Goal: Information Seeking & Learning: Learn about a topic

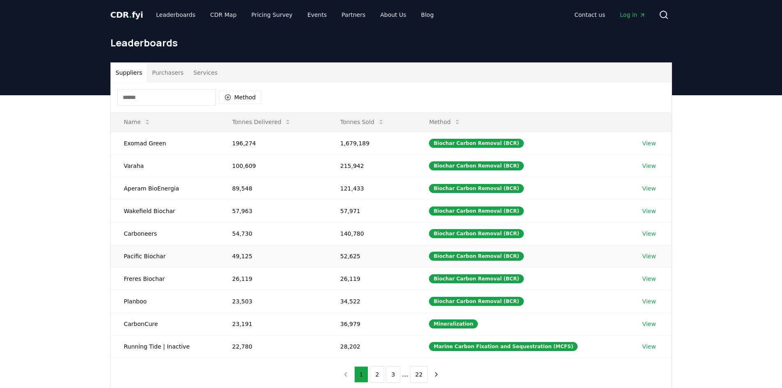
scroll to position [75, 0]
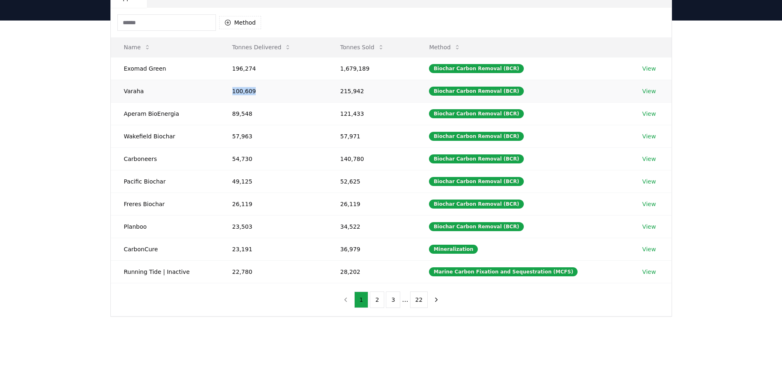
drag, startPoint x: 255, startPoint y: 91, endPoint x: 232, endPoint y: 92, distance: 23.0
click at [232, 92] on td "100,609" at bounding box center [273, 91] width 108 height 23
copy td "100,609"
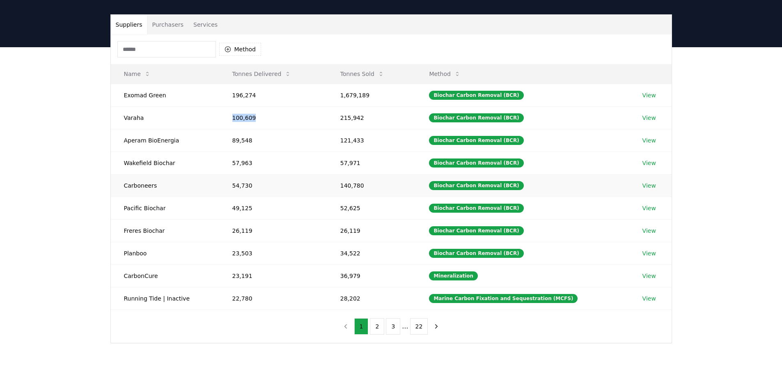
scroll to position [34, 0]
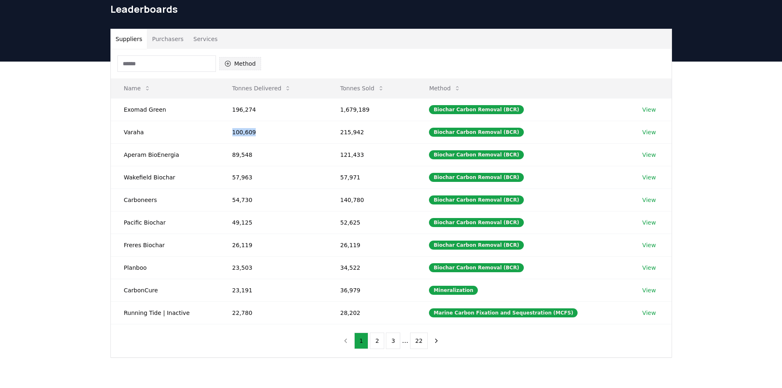
click at [242, 64] on button "Method" at bounding box center [240, 63] width 42 height 13
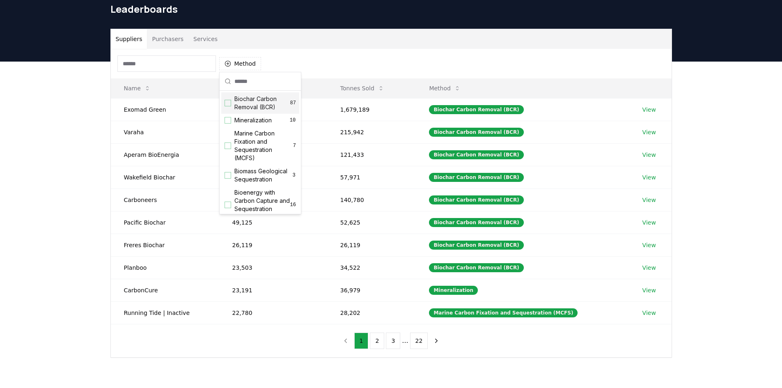
click at [268, 103] on span "Biochar Carbon Removal (BCR)" at bounding box center [262, 103] width 56 height 16
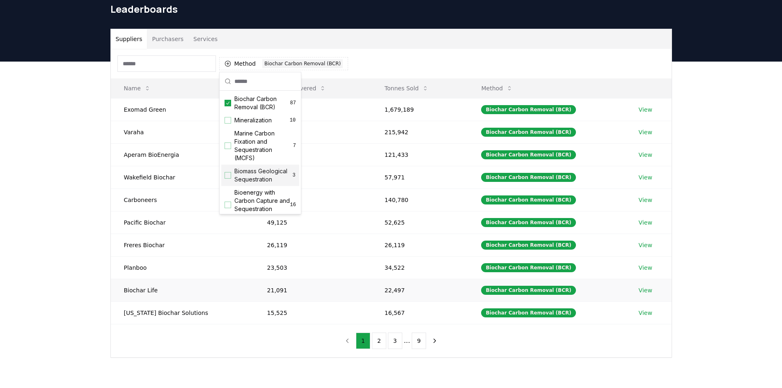
click at [119, 297] on td "Biochar Life" at bounding box center [182, 290] width 143 height 23
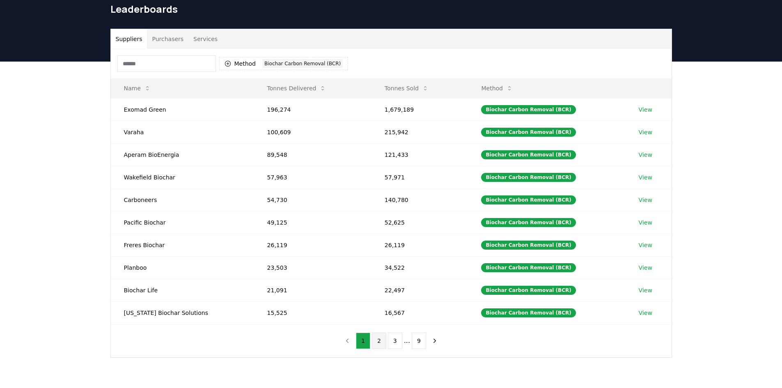
click at [382, 342] on button "2" at bounding box center [379, 341] width 14 height 16
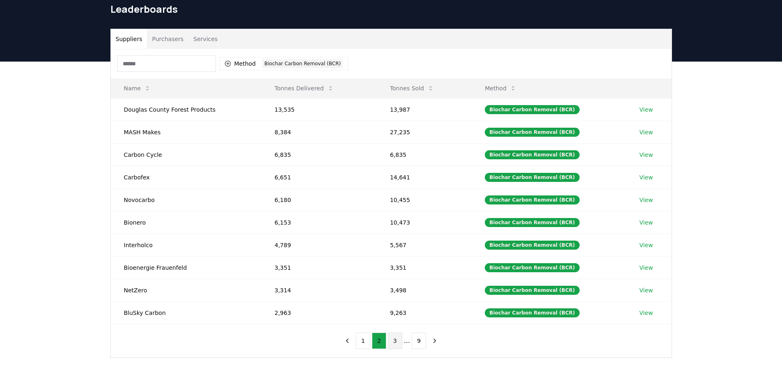
click at [399, 345] on button "3" at bounding box center [395, 341] width 14 height 16
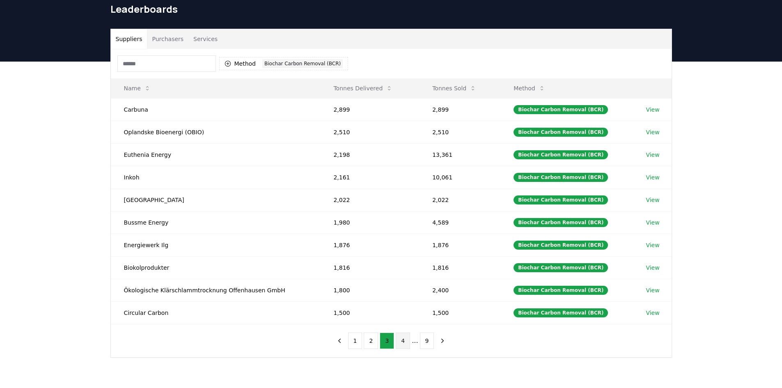
click at [407, 343] on button "4" at bounding box center [403, 341] width 14 height 16
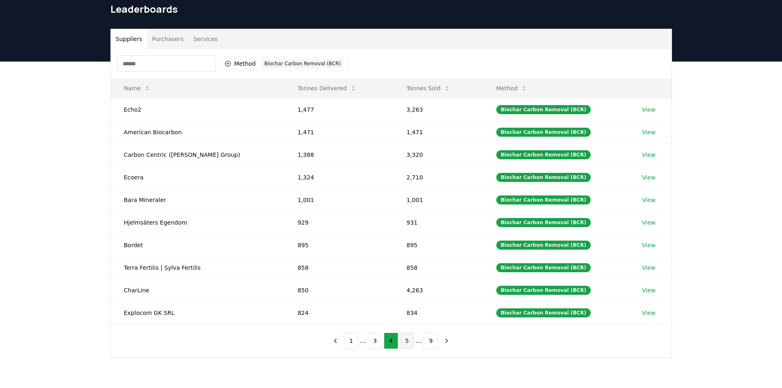
click at [402, 342] on button "5" at bounding box center [407, 341] width 14 height 16
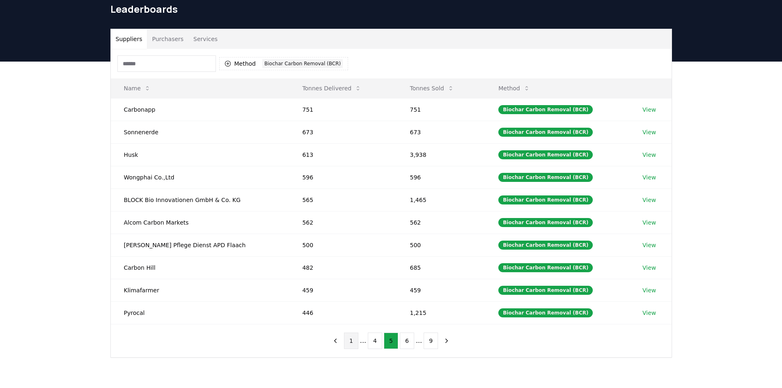
click at [349, 344] on button "1" at bounding box center [351, 341] width 14 height 16
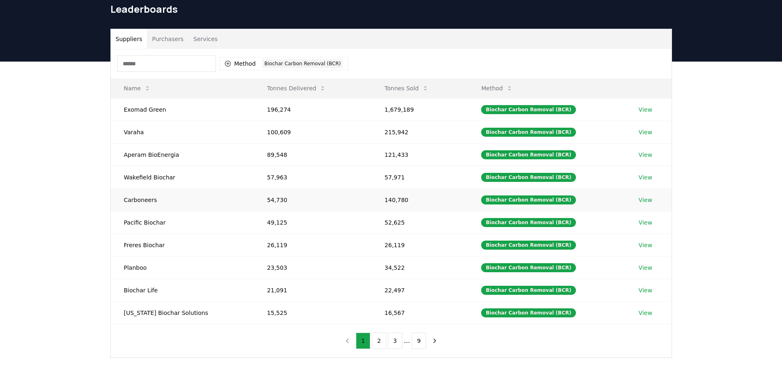
click at [644, 202] on link "View" at bounding box center [646, 200] width 14 height 8
click at [643, 220] on link "View" at bounding box center [646, 222] width 14 height 8
click at [643, 242] on link "View" at bounding box center [646, 245] width 14 height 8
click at [643, 266] on link "View" at bounding box center [646, 268] width 14 height 8
click at [643, 291] on link "View" at bounding box center [646, 290] width 14 height 8
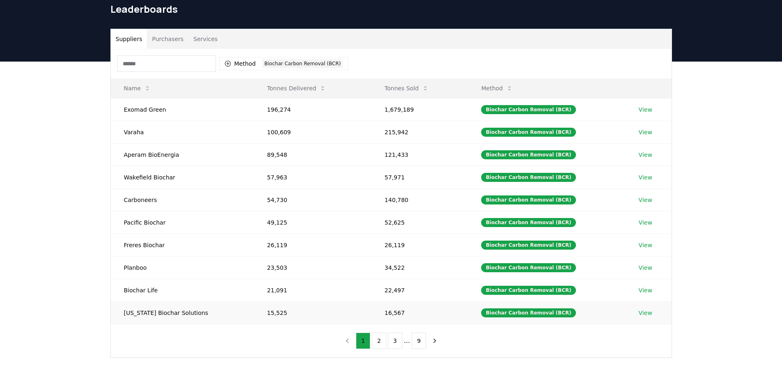
click at [643, 310] on link "View" at bounding box center [646, 313] width 14 height 8
drag, startPoint x: 125, startPoint y: 177, endPoint x: 175, endPoint y: 185, distance: 50.8
click at [175, 185] on td "Wakefield Biochar" at bounding box center [182, 177] width 143 height 23
copy td "Wakefield Biochar"
click at [109, 195] on div "Suppliers Purchasers Services Method 1 Biochar Carbon Removal (BCR) Name Tonnes…" at bounding box center [391, 193] width 575 height 329
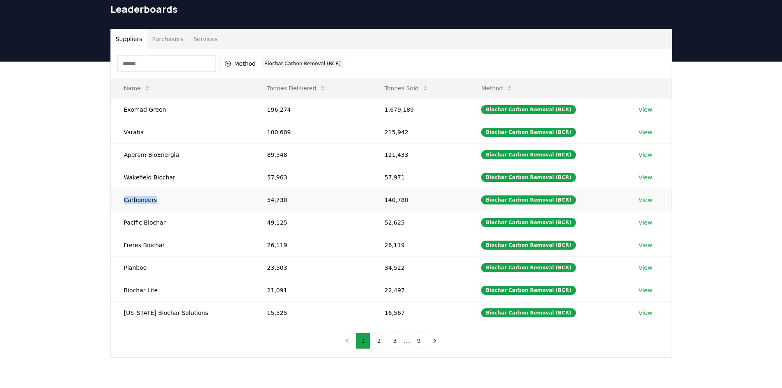
drag, startPoint x: 162, startPoint y: 200, endPoint x: 122, endPoint y: 198, distance: 40.7
click at [122, 198] on td "Carboneers" at bounding box center [182, 199] width 143 height 23
click at [379, 338] on button "2" at bounding box center [379, 341] width 14 height 16
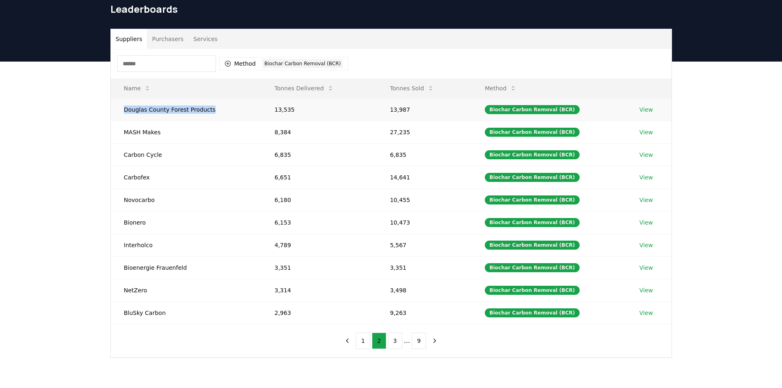
drag, startPoint x: 123, startPoint y: 110, endPoint x: 213, endPoint y: 113, distance: 89.6
click at [213, 113] on td "Douglas County Forest Products" at bounding box center [186, 109] width 151 height 23
copy td "Douglas County Forest Products"
click at [67, 176] on div "Suppliers Purchasers Services Method 1 Biochar Carbon Removal (BCR) Name Tonnes…" at bounding box center [391, 226] width 782 height 329
drag, startPoint x: 119, startPoint y: 130, endPoint x: 161, endPoint y: 137, distance: 41.6
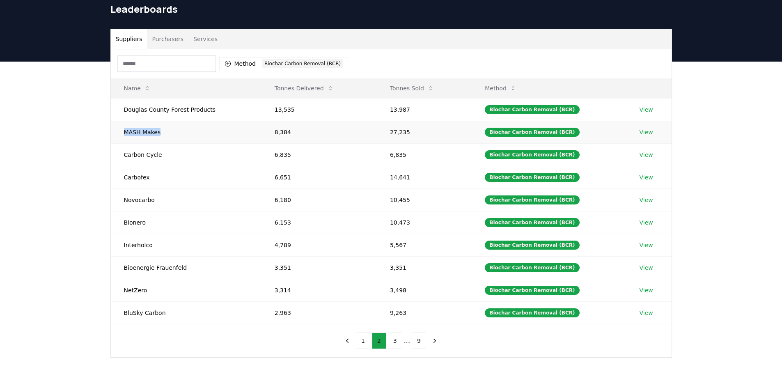
click at [161, 137] on td "MASH Makes" at bounding box center [186, 132] width 151 height 23
copy td "MASH Makes"
click at [80, 162] on div "Suppliers Purchasers Services Method 1 Biochar Carbon Removal (BCR) Name Tonnes…" at bounding box center [391, 226] width 782 height 329
drag, startPoint x: 159, startPoint y: 158, endPoint x: 125, endPoint y: 157, distance: 34.5
click at [125, 157] on td "Carbon Cycle" at bounding box center [186, 154] width 151 height 23
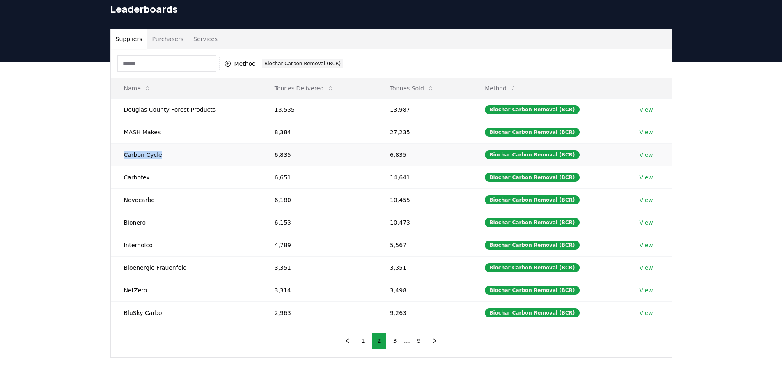
copy td "Carbon Cycle"
drag, startPoint x: 149, startPoint y: 177, endPoint x: 124, endPoint y: 174, distance: 24.9
click at [124, 174] on td "Carbofex" at bounding box center [186, 177] width 151 height 23
copy td "Carbofex"
drag, startPoint x: 161, startPoint y: 204, endPoint x: 123, endPoint y: 197, distance: 38.4
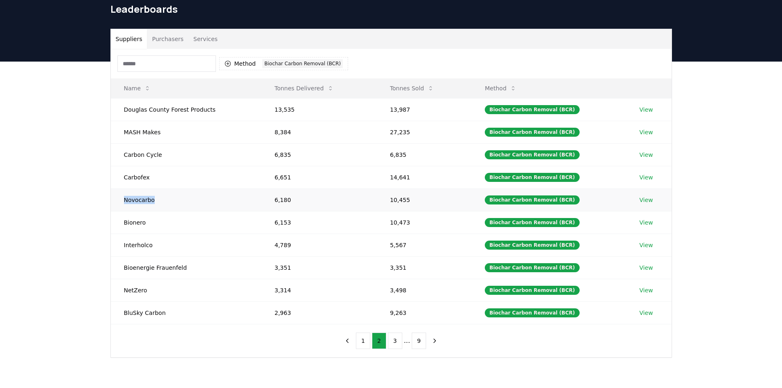
click at [123, 197] on td "Novocarbo" at bounding box center [186, 199] width 151 height 23
copy td "Novocarbo"
drag, startPoint x: 182, startPoint y: 220, endPoint x: 123, endPoint y: 215, distance: 59.3
click at [123, 215] on td "Bionero" at bounding box center [186, 222] width 151 height 23
copy td "Bionero"
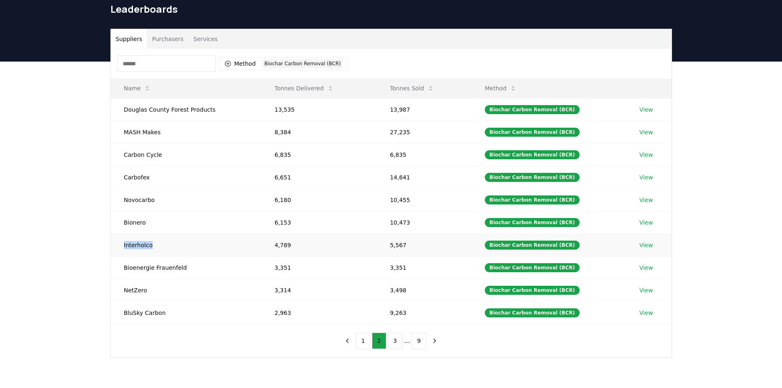
drag, startPoint x: 153, startPoint y: 249, endPoint x: 123, endPoint y: 248, distance: 30.0
click at [123, 248] on td "Interholco" at bounding box center [186, 245] width 151 height 23
copy td "Interholco"
drag, startPoint x: 120, startPoint y: 268, endPoint x: 182, endPoint y: 273, distance: 62.2
click at [182, 273] on td "Bioenergie Frauenfeld" at bounding box center [186, 267] width 151 height 23
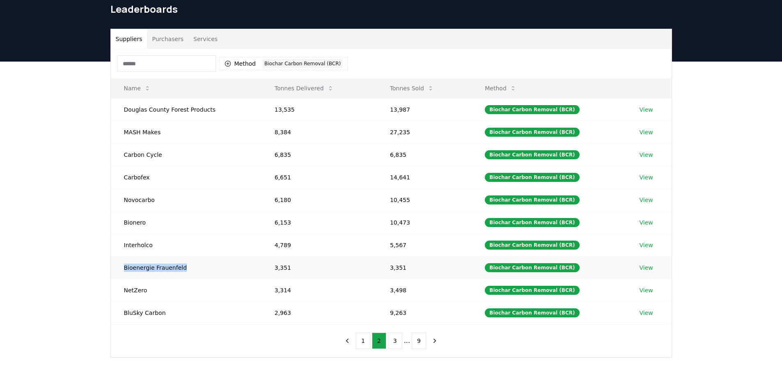
copy td "Bioenergie Frauenfeld"
click at [364, 341] on button "1" at bounding box center [363, 341] width 14 height 16
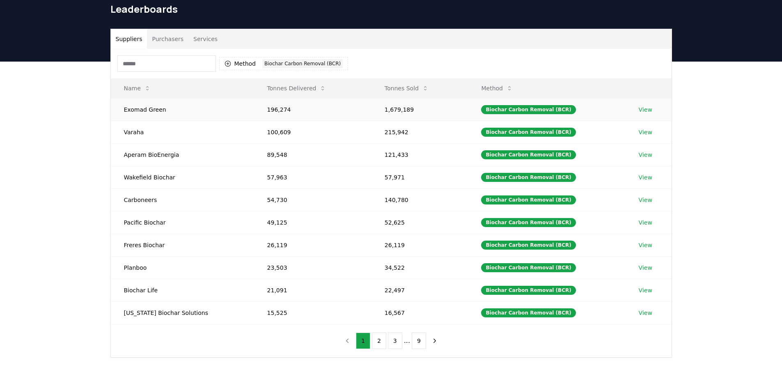
click at [643, 111] on link "View" at bounding box center [646, 110] width 14 height 8
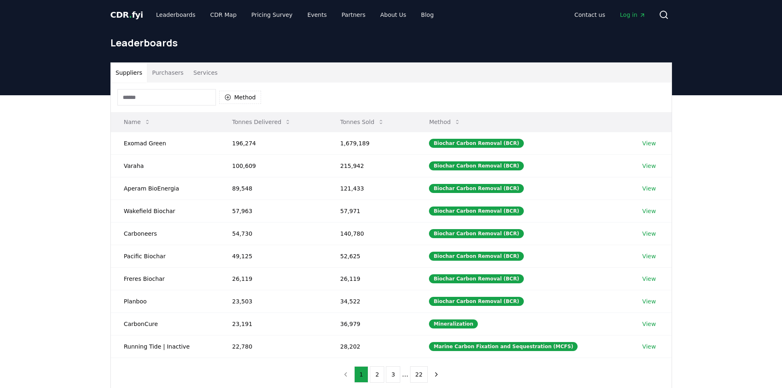
scroll to position [34, 0]
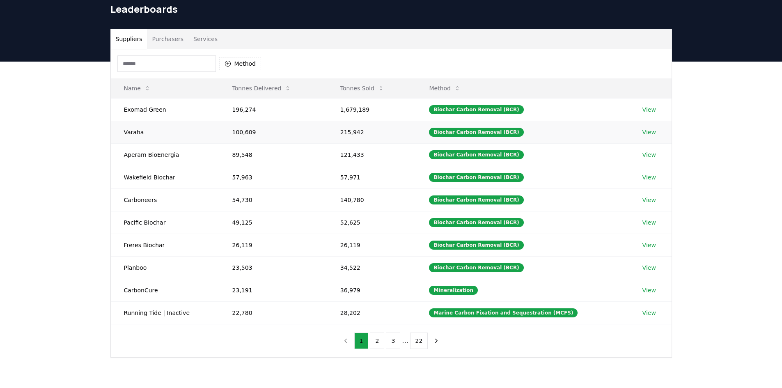
click at [647, 131] on link "View" at bounding box center [650, 132] width 14 height 8
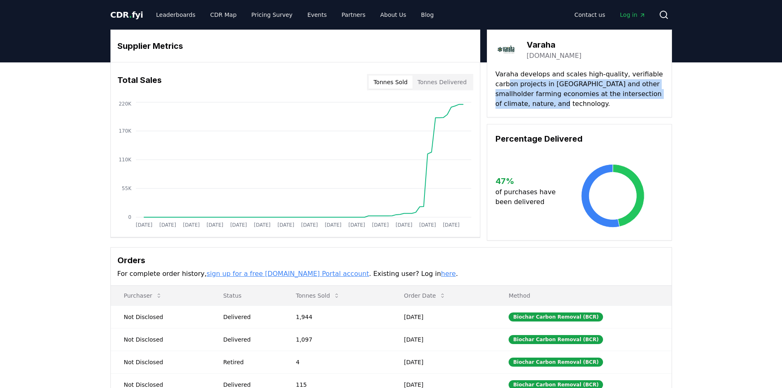
drag, startPoint x: 510, startPoint y: 79, endPoint x: 605, endPoint y: 106, distance: 98.8
click at [605, 106] on p "Varaha develops and scales high-quality, verifiable carbon projects in India an…" at bounding box center [580, 88] width 168 height 39
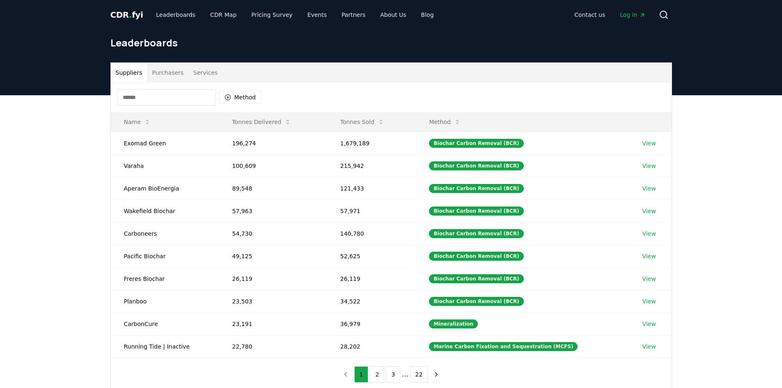
scroll to position [34, 0]
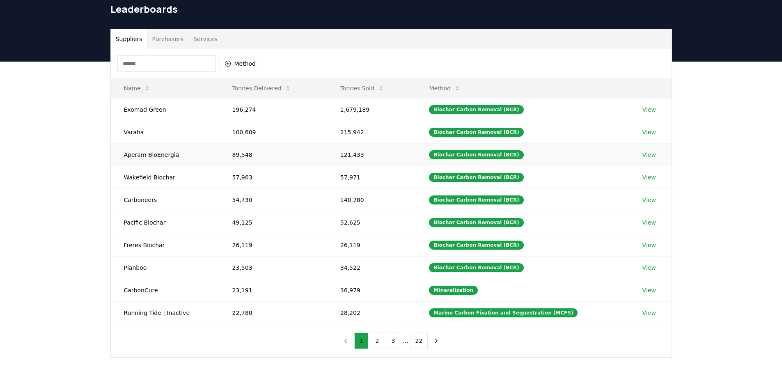
click at [650, 156] on link "View" at bounding box center [650, 155] width 14 height 8
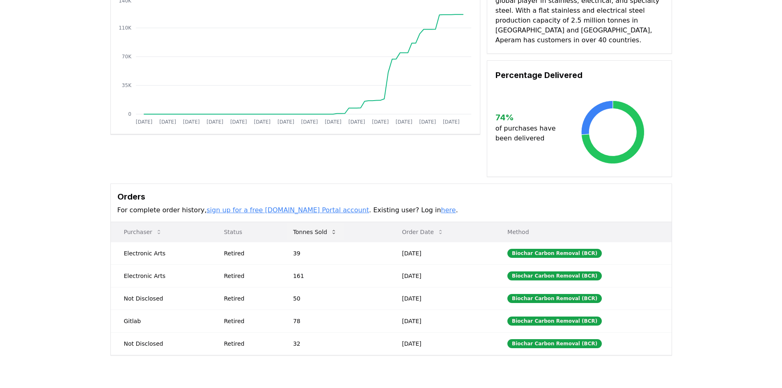
scroll to position [123, 0]
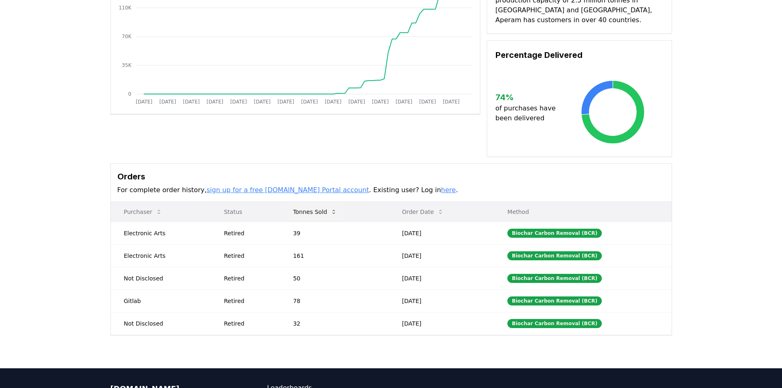
click at [333, 209] on icon at bounding box center [334, 212] width 7 height 7
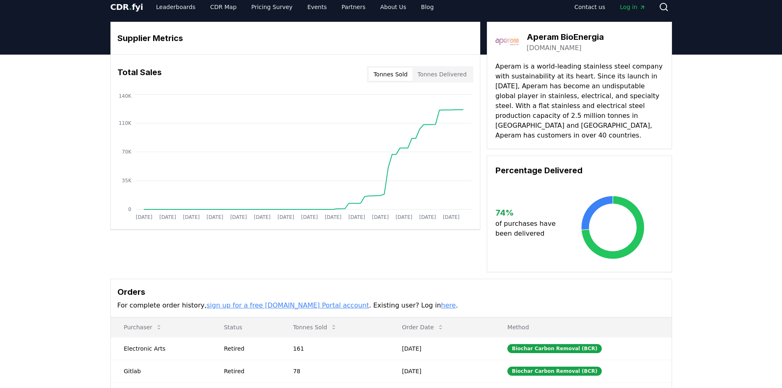
scroll to position [0, 0]
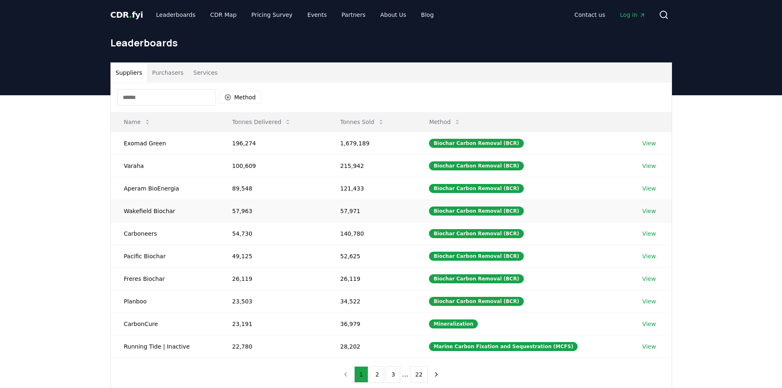
scroll to position [34, 0]
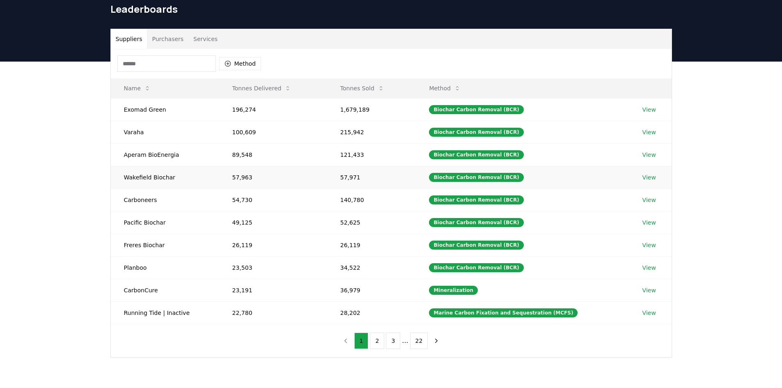
click at [649, 177] on link "View" at bounding box center [650, 177] width 14 height 8
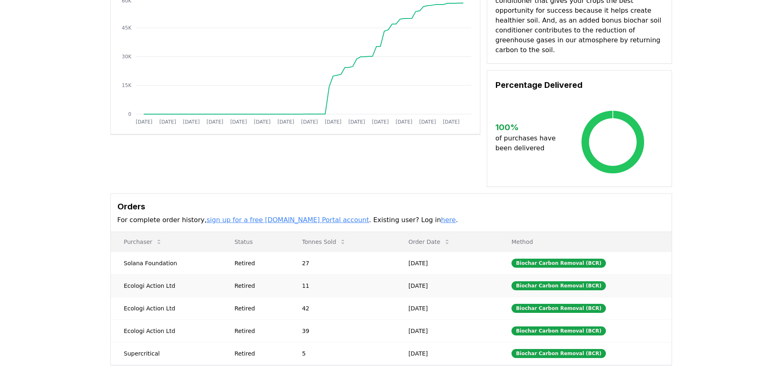
scroll to position [123, 0]
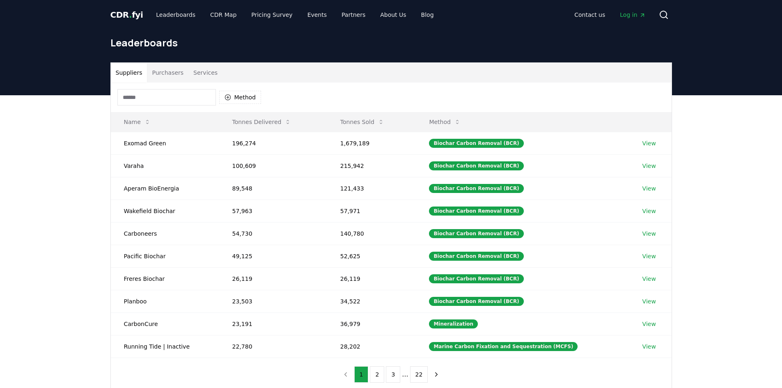
scroll to position [34, 0]
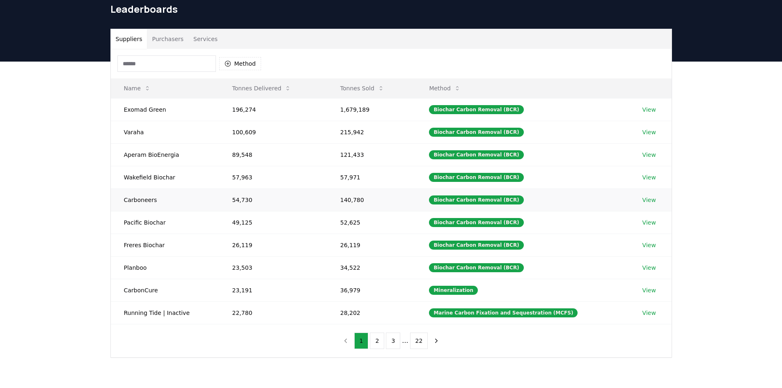
click at [648, 197] on link "View" at bounding box center [650, 200] width 14 height 8
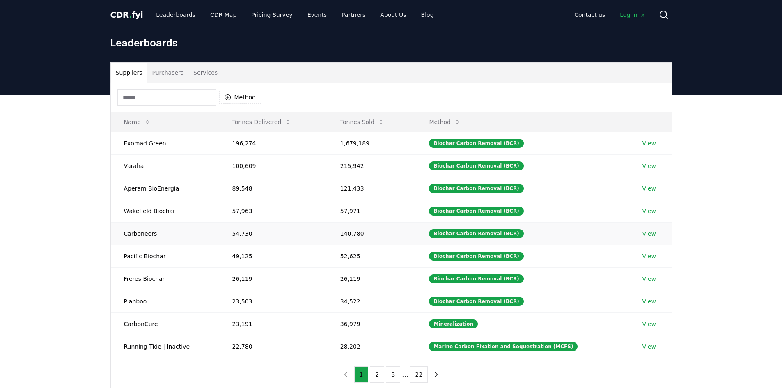
scroll to position [34, 0]
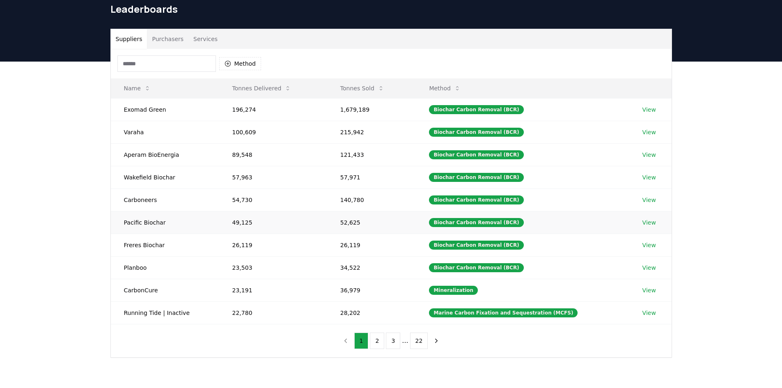
click at [650, 223] on link "View" at bounding box center [650, 222] width 14 height 8
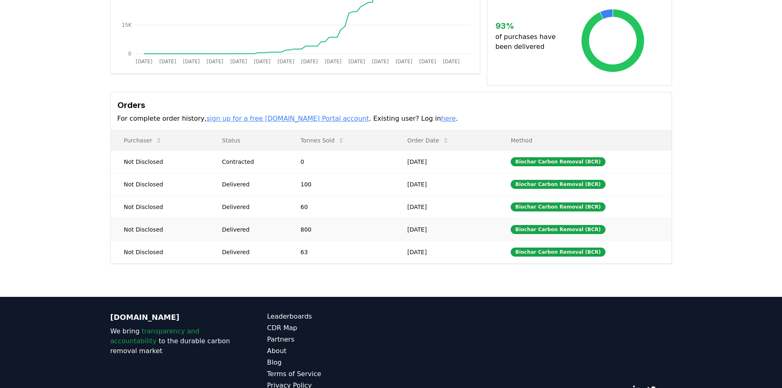
scroll to position [164, 0]
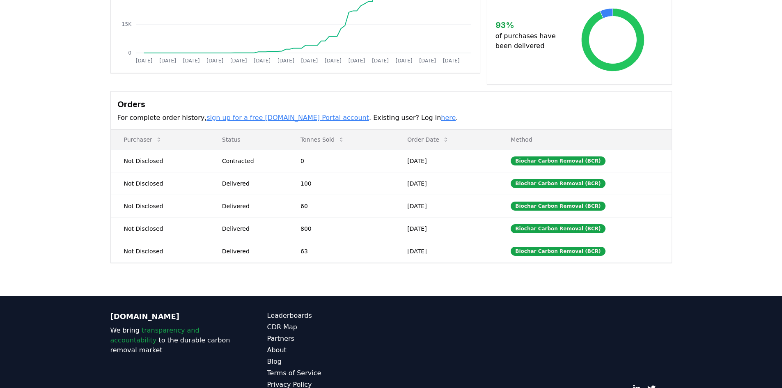
click at [260, 120] on link "sign up for a free [DOMAIN_NAME] Portal account" at bounding box center [288, 118] width 163 height 8
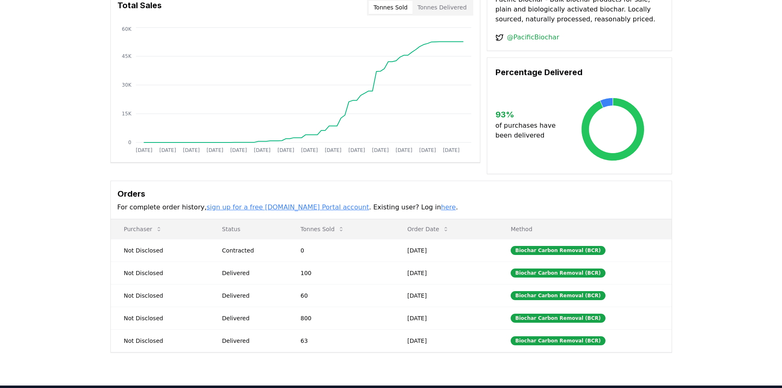
scroll to position [0, 0]
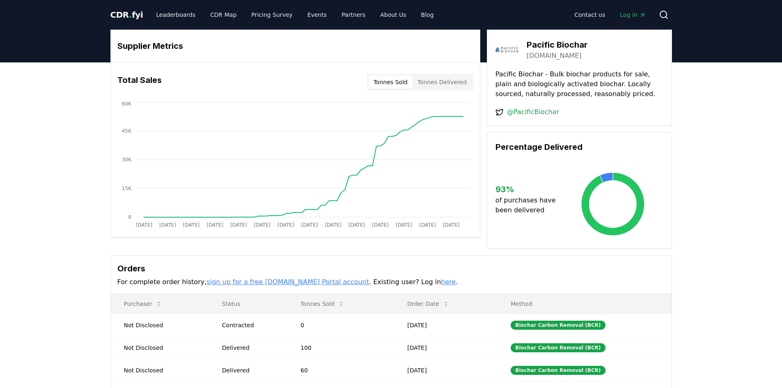
click at [627, 16] on span "Log in" at bounding box center [632, 15] width 25 height 8
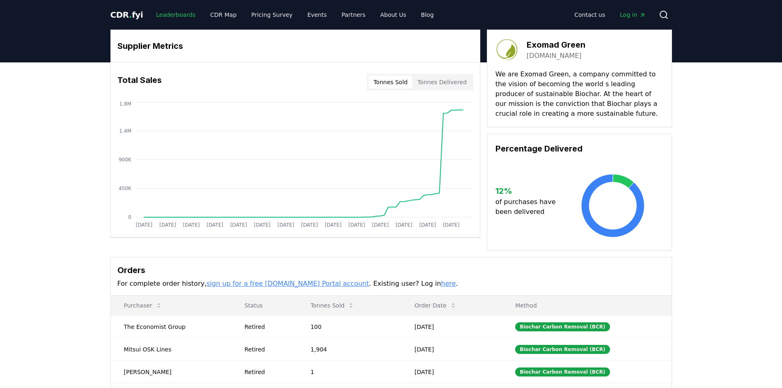
click at [179, 11] on link "Leaderboards" at bounding box center [175, 14] width 53 height 15
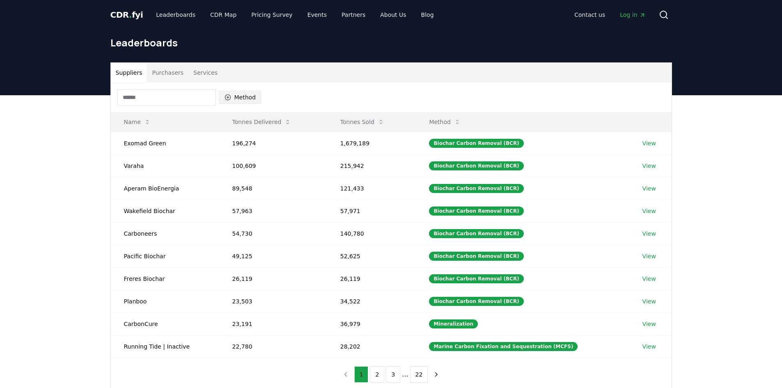
click at [254, 101] on button "Method" at bounding box center [240, 97] width 42 height 13
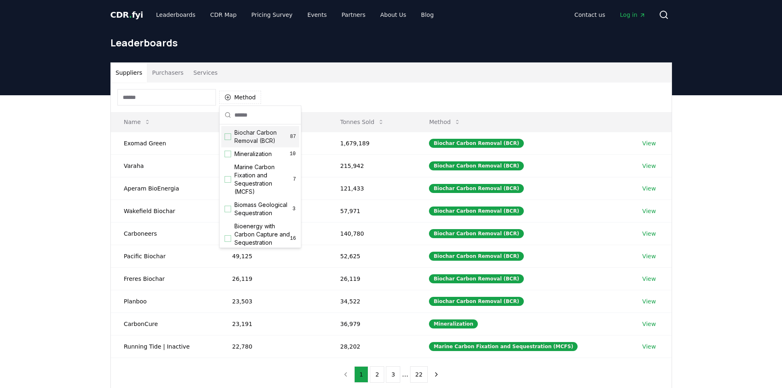
click at [264, 133] on span "Biochar Carbon Removal (BCR)" at bounding box center [262, 137] width 56 height 16
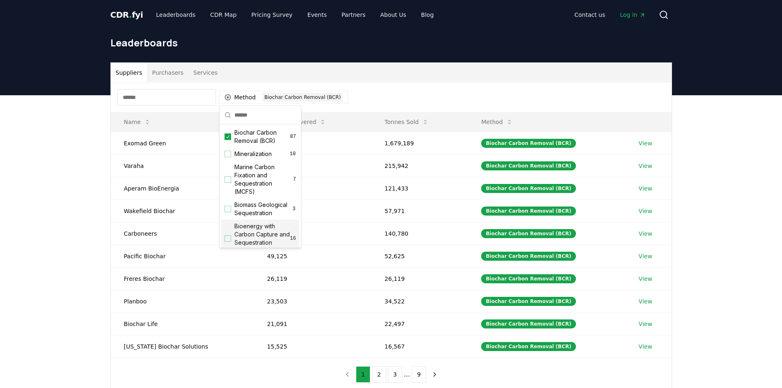
click at [76, 285] on div "Suppliers Purchasers Services Method 1 Biochar Carbon Removal (BCR) Name Tonnes…" at bounding box center [391, 259] width 782 height 329
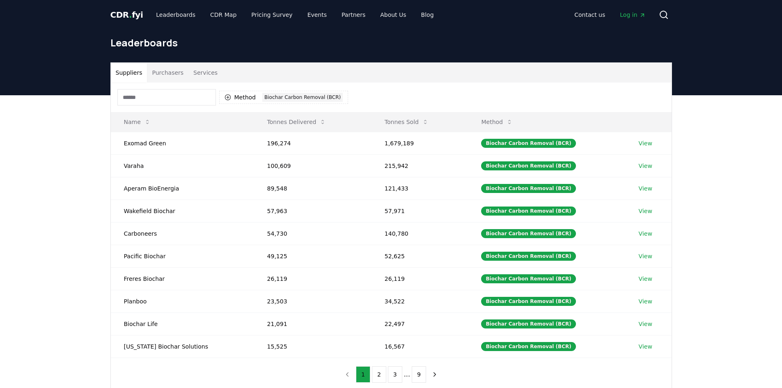
click at [154, 74] on button "Purchasers" at bounding box center [167, 73] width 41 height 20
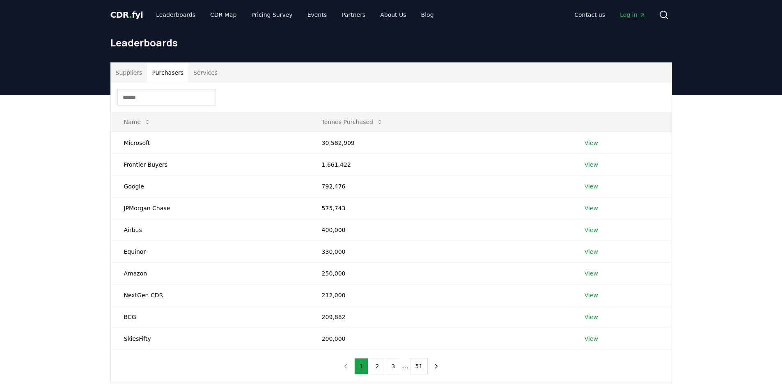
click at [88, 166] on div "Suppliers Purchasers Services Name Tonnes Purchased Microsoft 30,582,909 View F…" at bounding box center [391, 255] width 782 height 321
drag, startPoint x: 122, startPoint y: 166, endPoint x: 164, endPoint y: 168, distance: 42.3
click at [164, 168] on td "Frontier Buyers" at bounding box center [210, 165] width 198 height 22
copy td "Frontier Buyers"
click at [199, 73] on button "Services" at bounding box center [205, 73] width 34 height 20
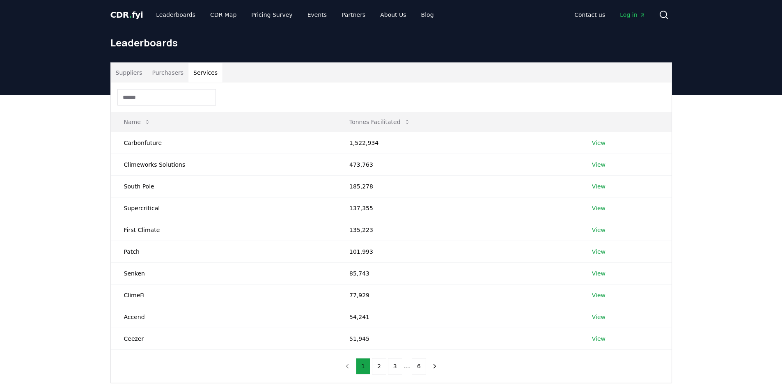
click at [132, 66] on button "Suppliers" at bounding box center [129, 73] width 37 height 20
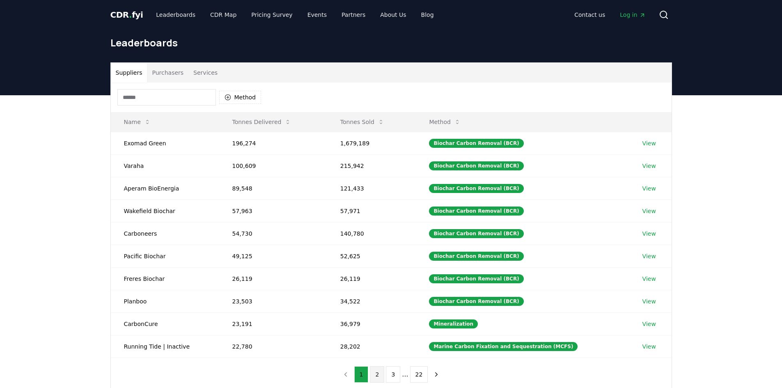
click at [379, 378] on button "2" at bounding box center [377, 374] width 14 height 16
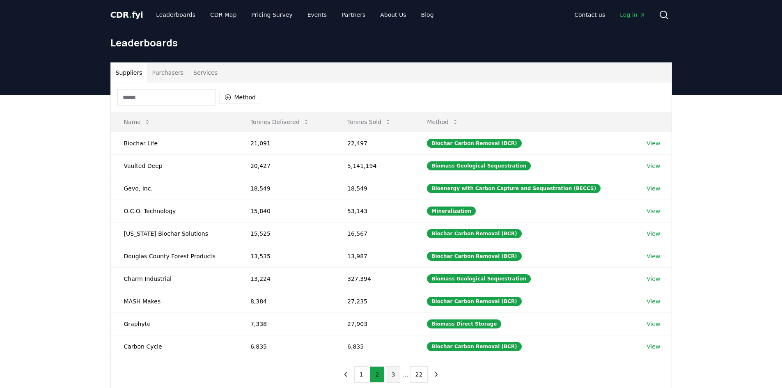
click at [394, 375] on button "3" at bounding box center [393, 374] width 14 height 16
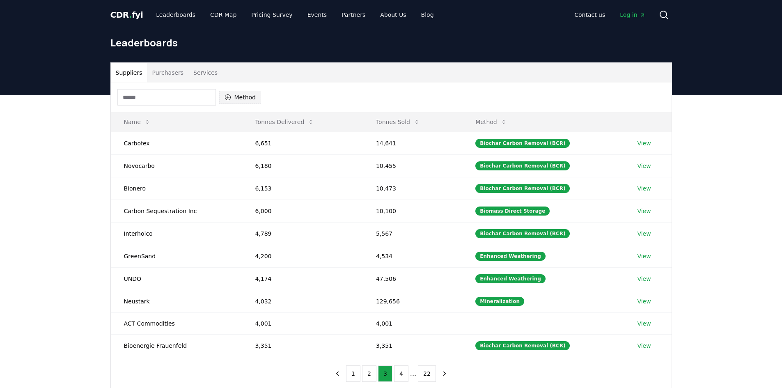
click at [241, 98] on button "Method" at bounding box center [240, 97] width 42 height 13
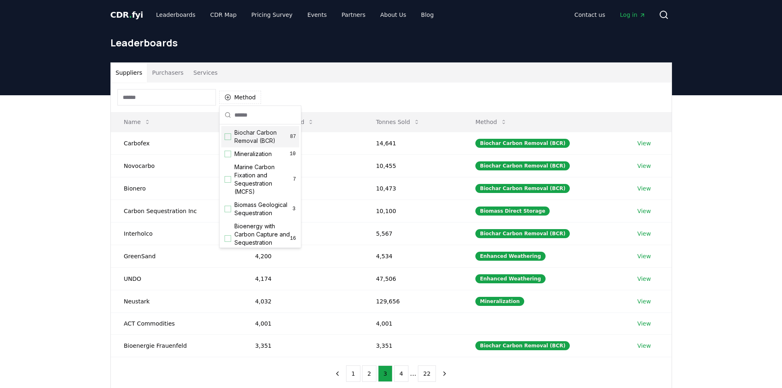
click at [254, 143] on span "Biochar Carbon Removal (BCR)" at bounding box center [262, 137] width 56 height 16
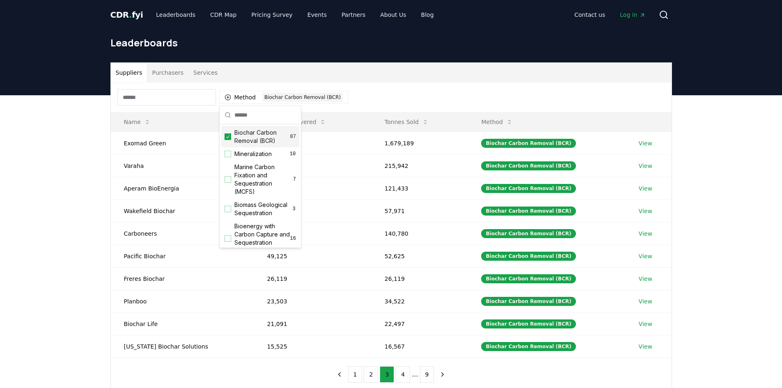
click at [703, 220] on div "Suppliers Purchasers Services Method 1 Biochar Carbon Removal (BCR) Name Tonnes…" at bounding box center [391, 259] width 782 height 329
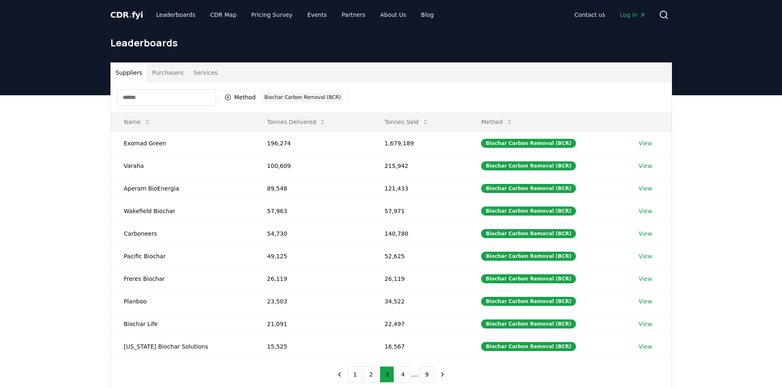
click at [59, 205] on div "Suppliers Purchasers Services Method 1 Biochar Carbon Removal (BCR) Name Tonnes…" at bounding box center [391, 259] width 782 height 329
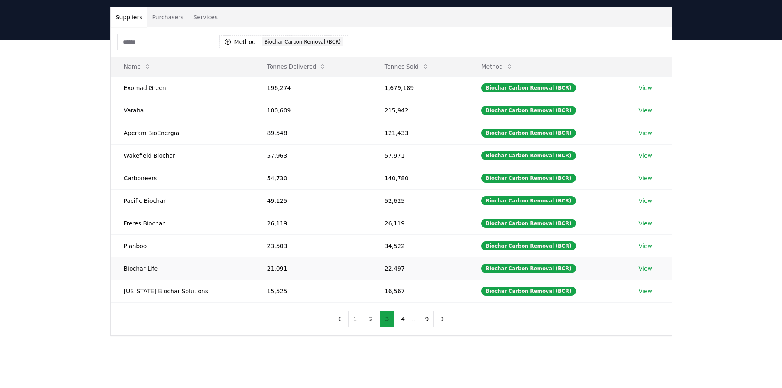
scroll to position [41, 0]
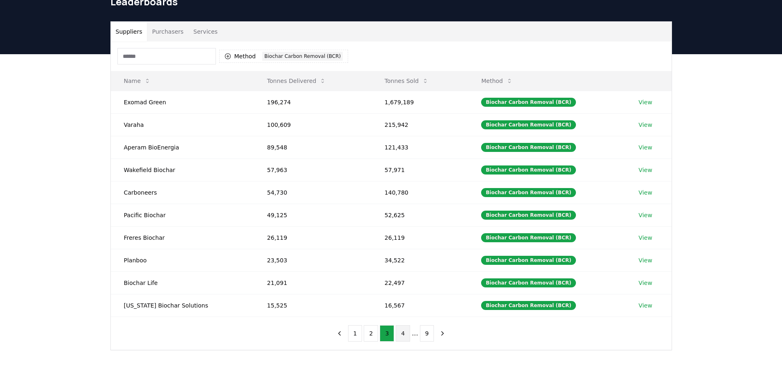
click at [405, 336] on button "4" at bounding box center [403, 333] width 14 height 16
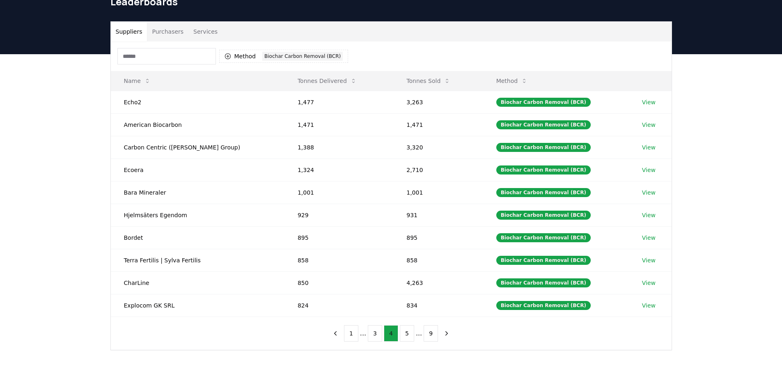
click at [405, 336] on button "5" at bounding box center [407, 333] width 14 height 16
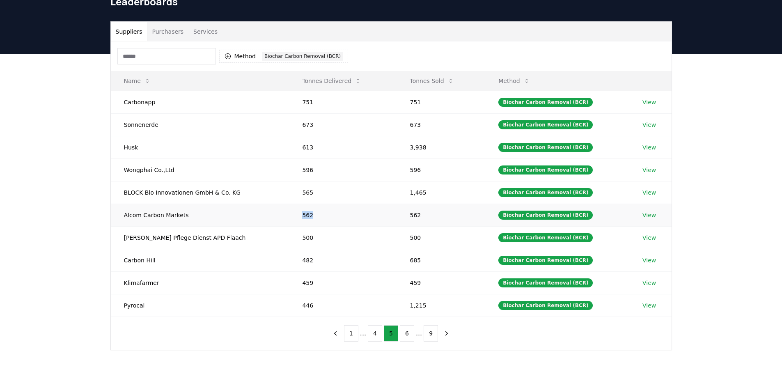
drag, startPoint x: 309, startPoint y: 217, endPoint x: 291, endPoint y: 214, distance: 18.7
click at [291, 214] on td "562" at bounding box center [343, 215] width 108 height 23
copy td "562"
click at [349, 334] on button "1" at bounding box center [351, 333] width 14 height 16
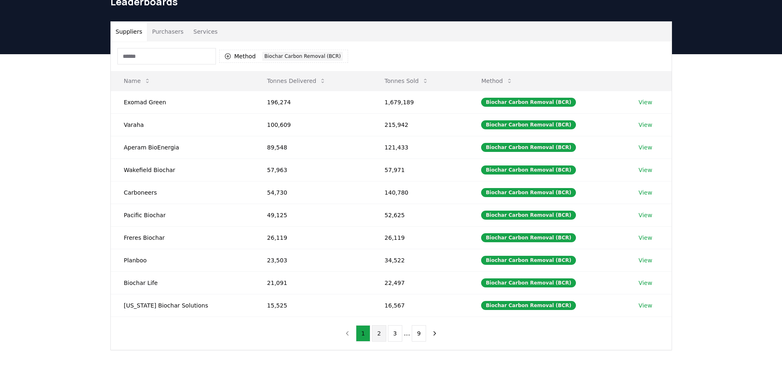
click at [378, 333] on button "2" at bounding box center [379, 333] width 14 height 16
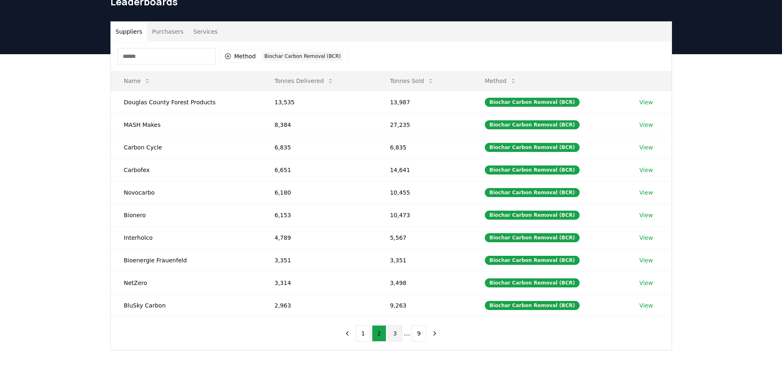
click at [396, 333] on button "3" at bounding box center [395, 333] width 14 height 16
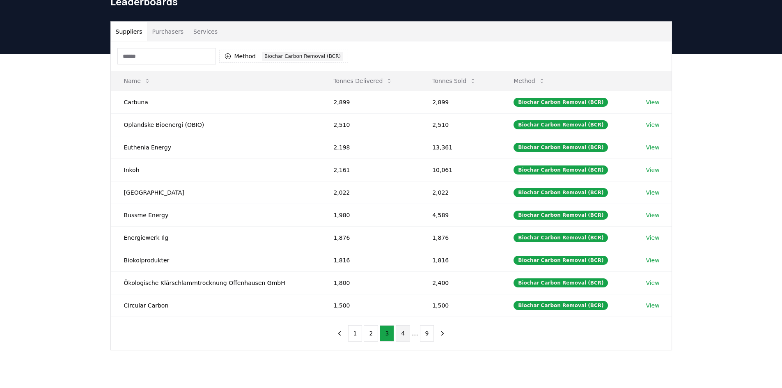
click at [402, 333] on button "4" at bounding box center [403, 333] width 14 height 16
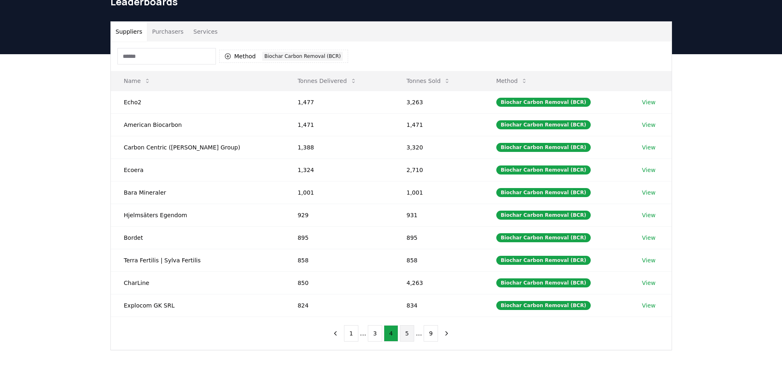
click at [409, 334] on button "5" at bounding box center [407, 333] width 14 height 16
